Goal: Task Accomplishment & Management: Manage account settings

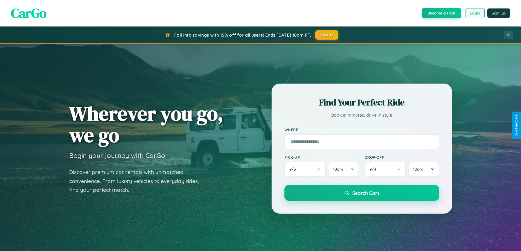
click at [474, 13] on button "Login" at bounding box center [474, 13] width 19 height 10
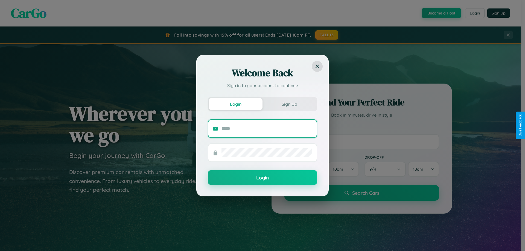
click at [267, 128] on input "text" at bounding box center [266, 128] width 91 height 9
type input "**********"
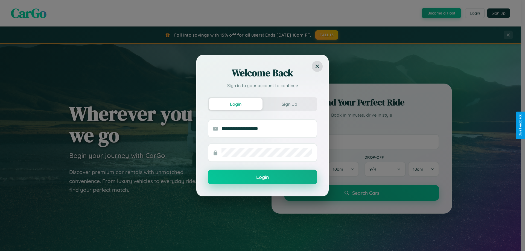
click at [262, 177] on button "Login" at bounding box center [262, 177] width 109 height 15
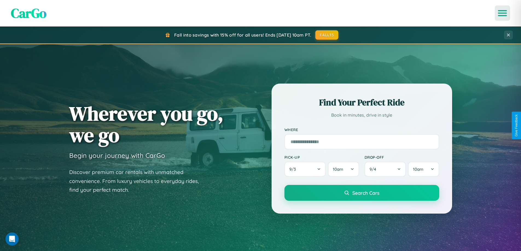
click at [502, 13] on icon "Open menu" at bounding box center [502, 13] width 8 height 5
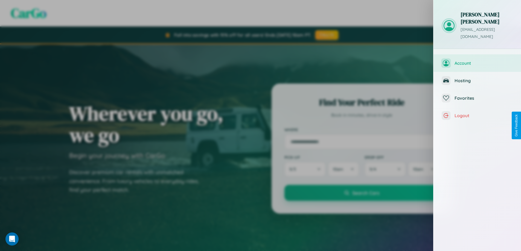
click at [477, 60] on span "Account" at bounding box center [483, 62] width 58 height 5
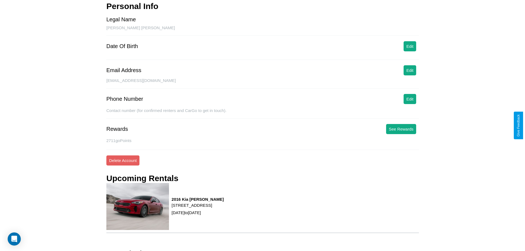
scroll to position [63, 0]
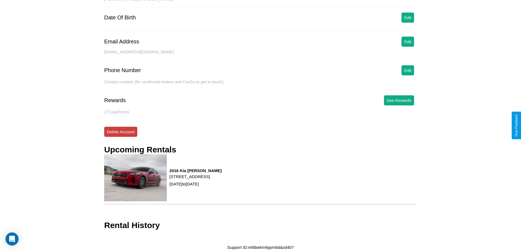
click at [121, 132] on button "Delete Account" at bounding box center [120, 132] width 33 height 10
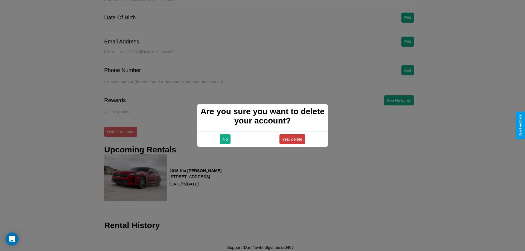
click at [292, 139] on button "Yes, delete" at bounding box center [292, 139] width 26 height 10
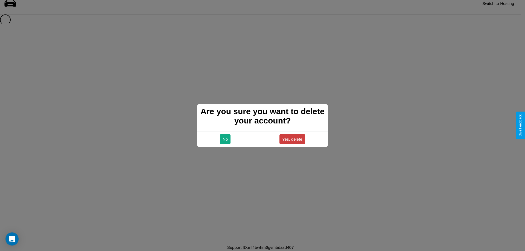
scroll to position [7, 0]
